Goal: Find specific page/section: Find specific page/section

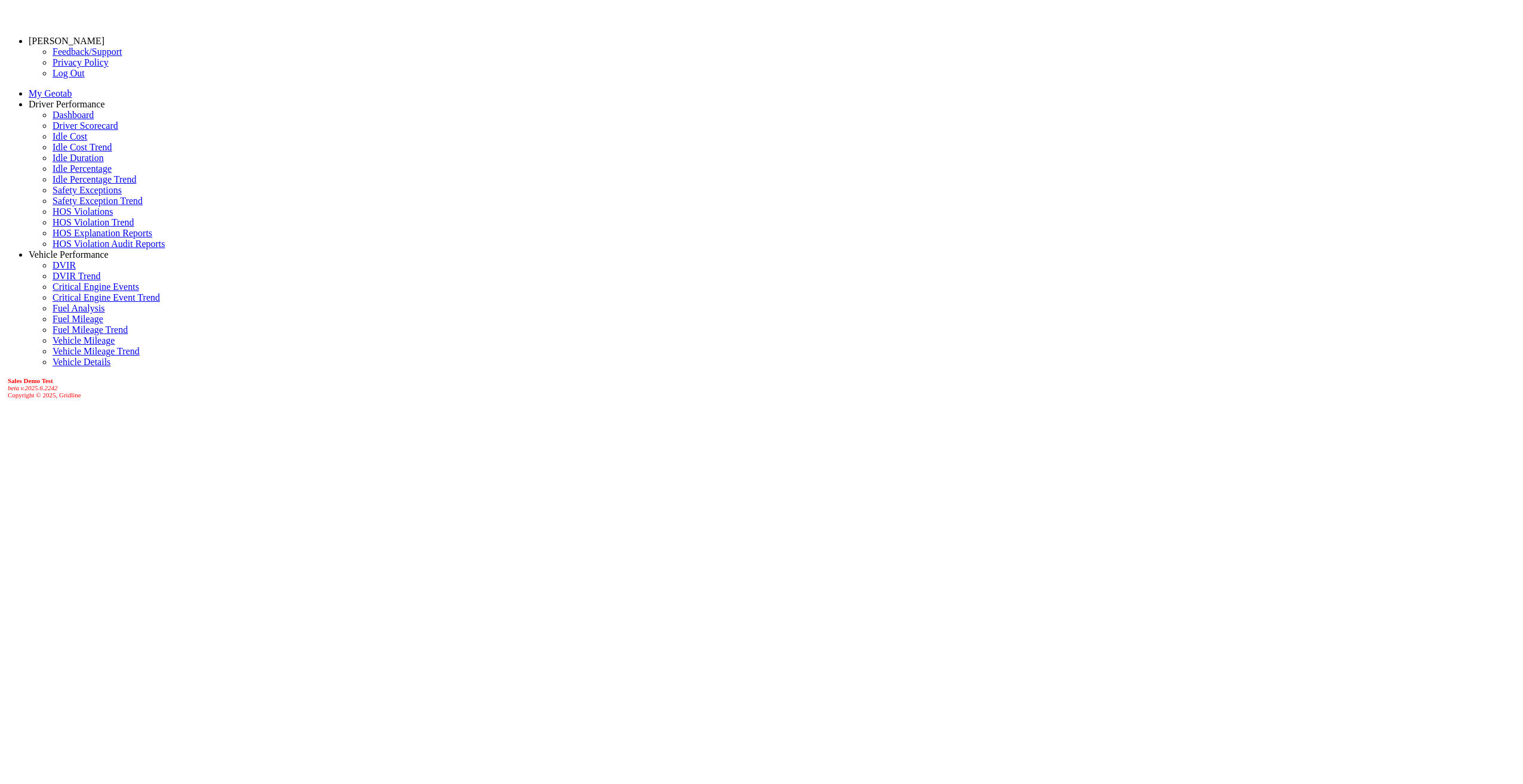
click at [70, 131] on link "Driver Scorecard" at bounding box center [85, 125] width 65 height 10
